Goal: Task Accomplishment & Management: Use online tool/utility

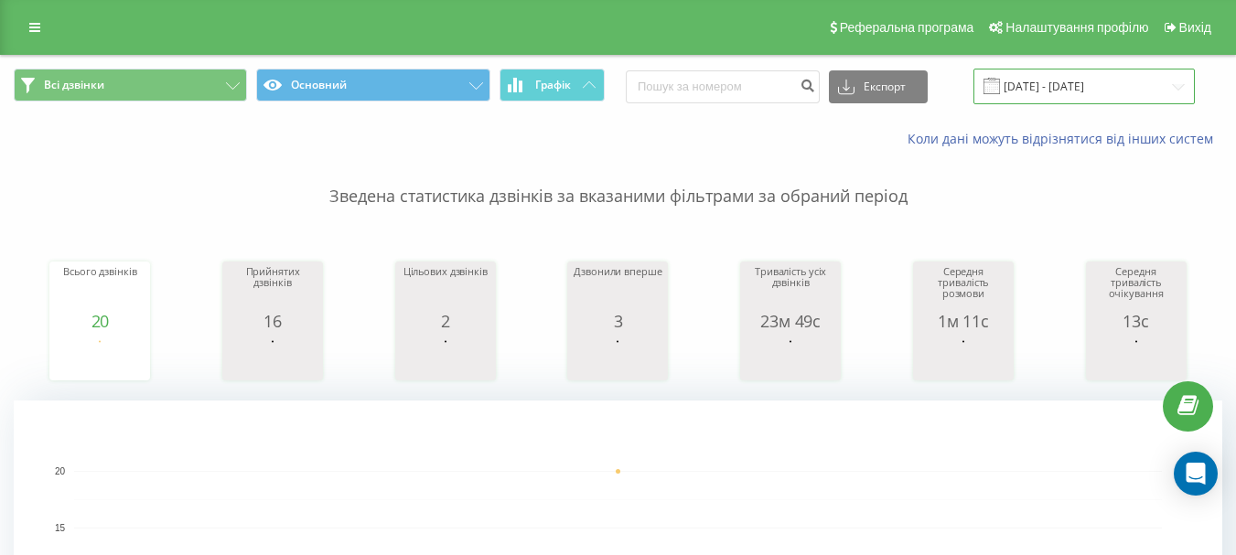
click at [1079, 98] on input "[DATE] - [DATE]" at bounding box center [1083, 87] width 221 height 36
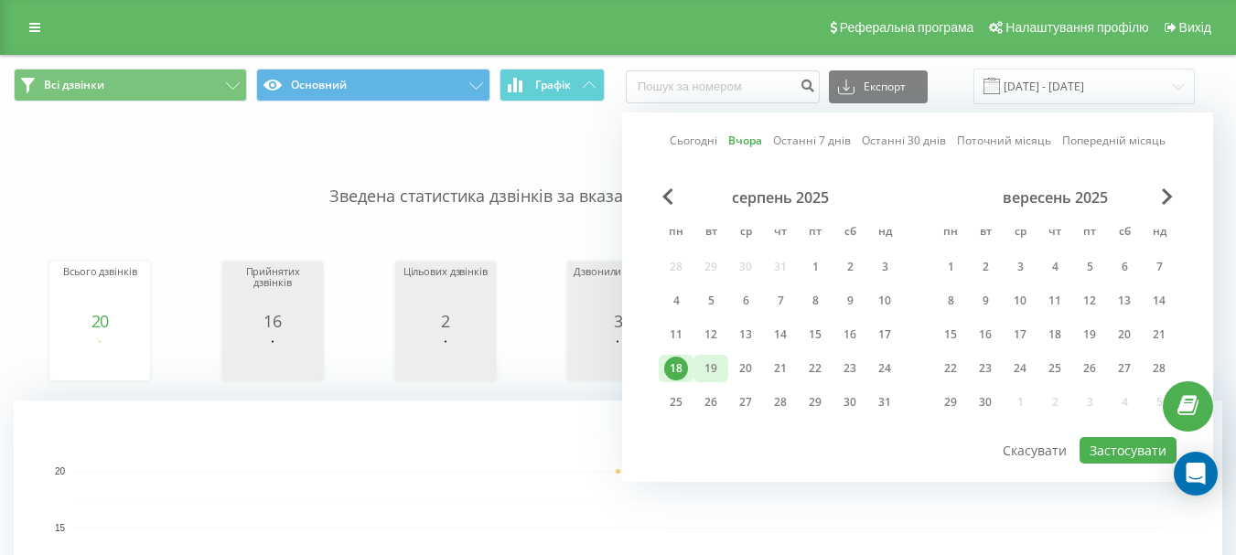
click at [707, 371] on div "19" at bounding box center [711, 369] width 24 height 24
click at [707, 369] on div "19" at bounding box center [711, 369] width 24 height 24
click at [1138, 459] on button "Застосувати" at bounding box center [1128, 450] width 97 height 27
type input "[DATE] - [DATE]"
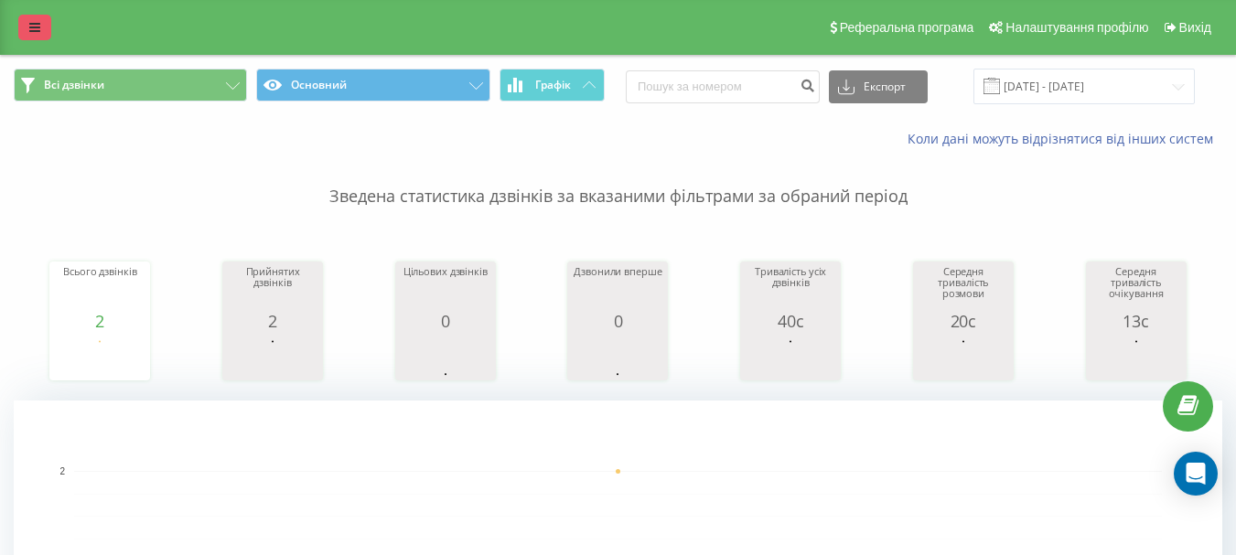
click at [41, 27] on link at bounding box center [34, 28] width 33 height 26
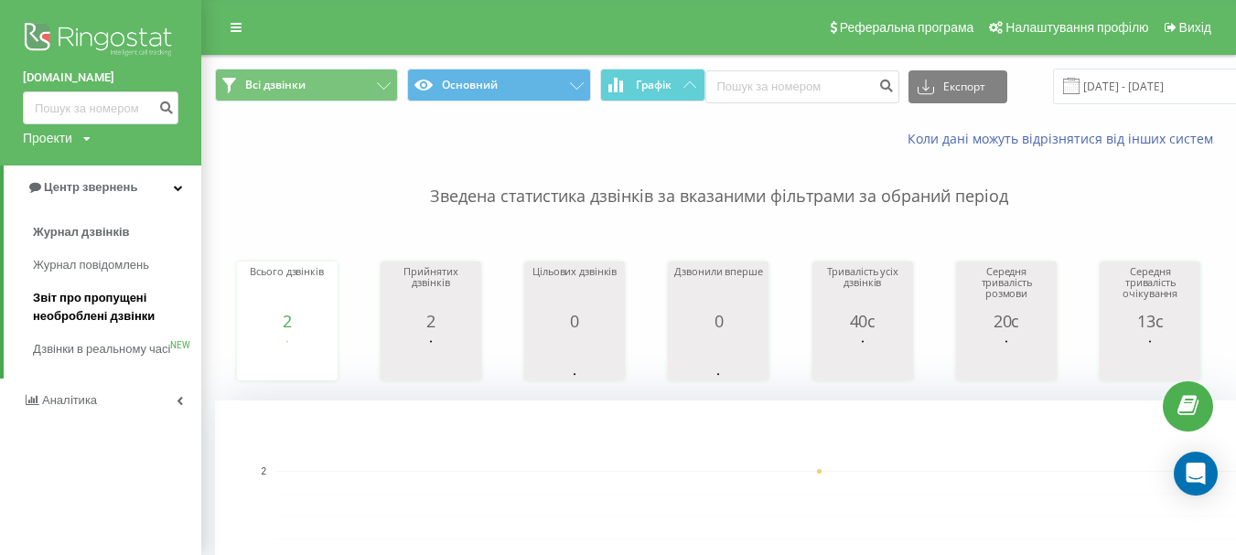
click at [132, 312] on span "Звіт про пропущені необроблені дзвінки" at bounding box center [112, 307] width 159 height 37
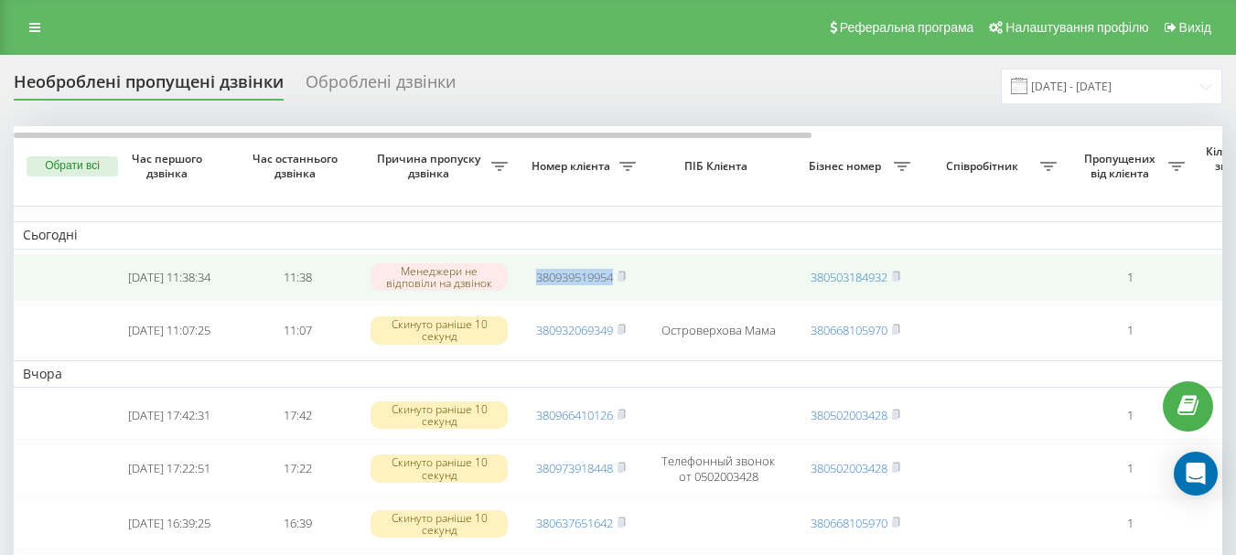
drag, startPoint x: 618, startPoint y: 277, endPoint x: 530, endPoint y: 280, distance: 88.8
click at [530, 280] on td "380939519954" at bounding box center [581, 277] width 128 height 48
copy link "380939519954"
